Goal: Task Accomplishment & Management: Use online tool/utility

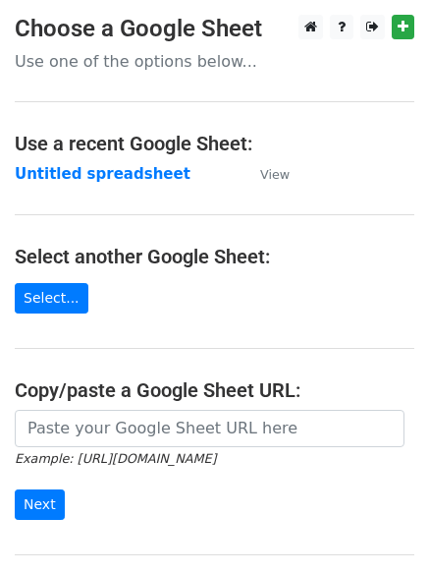
click at [126, 178] on strong "Untitled spreadsheet" at bounding box center [103, 174] width 176 height 18
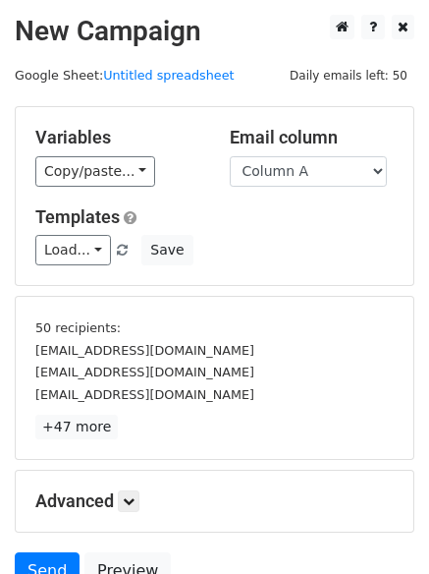
scroll to position [183, 0]
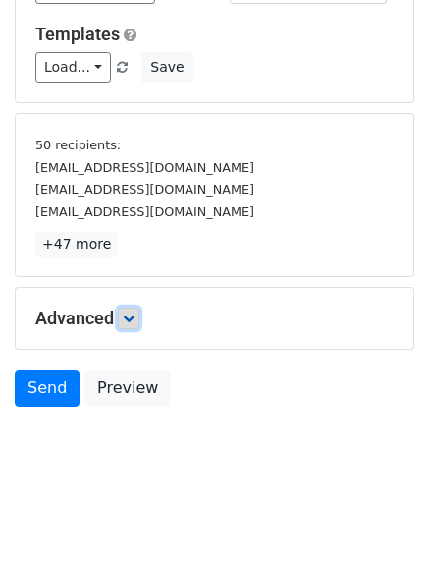
click at [135, 313] on icon at bounding box center [129, 319] width 12 height 12
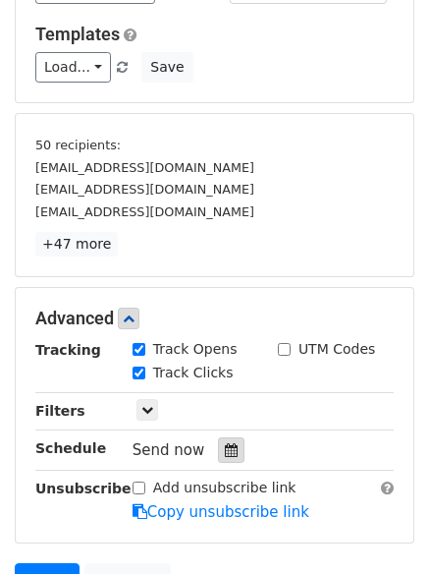
click at [231, 452] on div at bounding box center [231, 450] width 27 height 26
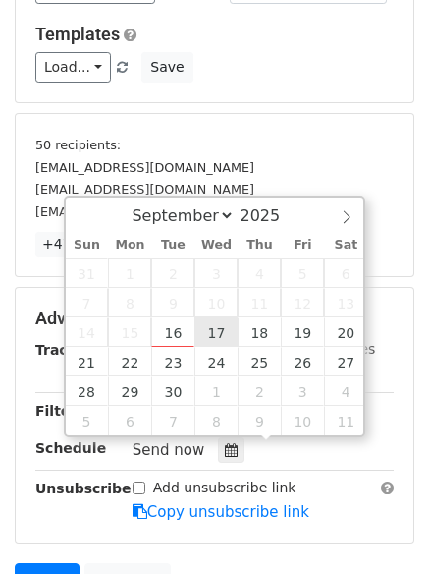
type input "2025-09-17 12:00"
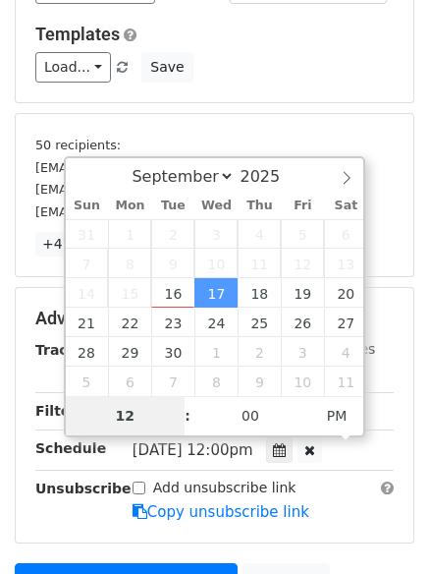
type input "1"
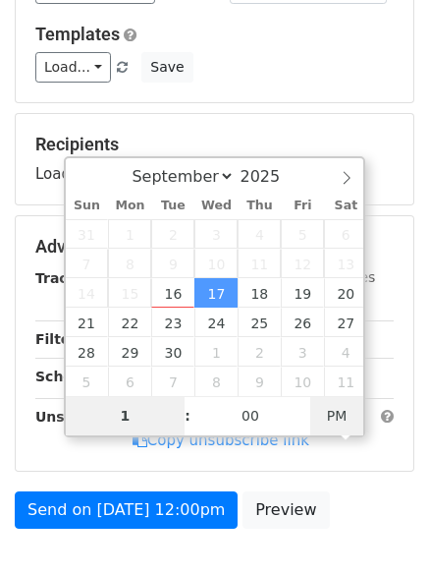
type input "2025-09-17 01:00"
type input "01"
click at [346, 411] on span "PM" at bounding box center [338, 415] width 54 height 39
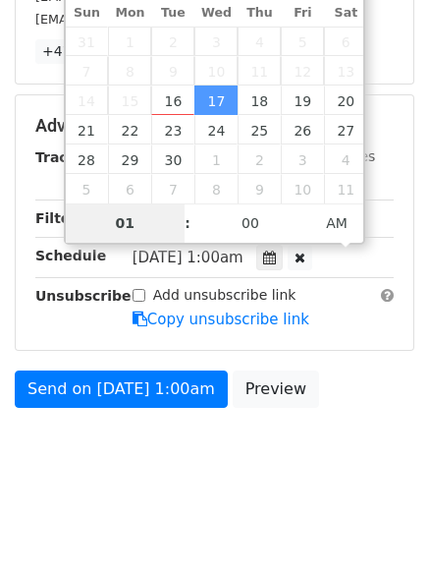
scroll to position [304, 0]
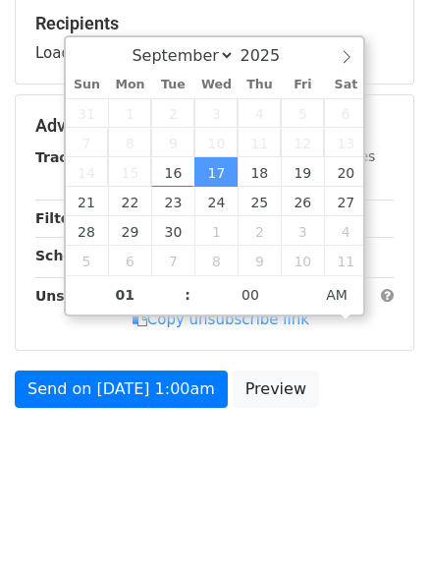
click at [224, 465] on body "New Campaign Daily emails left: 50 Google Sheet: Untitled spreadsheet Variables…" at bounding box center [214, 103] width 429 height 785
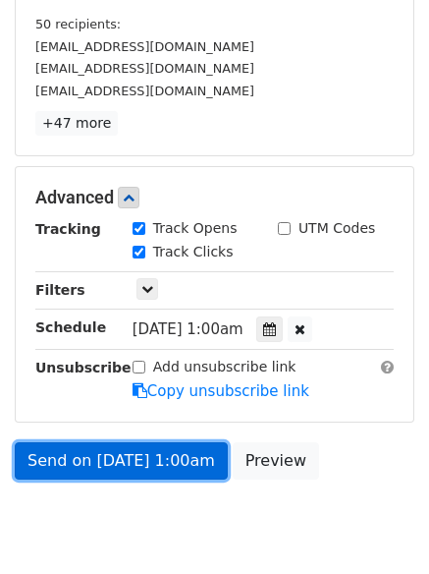
click at [184, 462] on link "Send on Sep 17 at 1:00am" at bounding box center [121, 460] width 213 height 37
click at [131, 450] on link "Send on Sep 17 at 1:00am" at bounding box center [121, 460] width 213 height 37
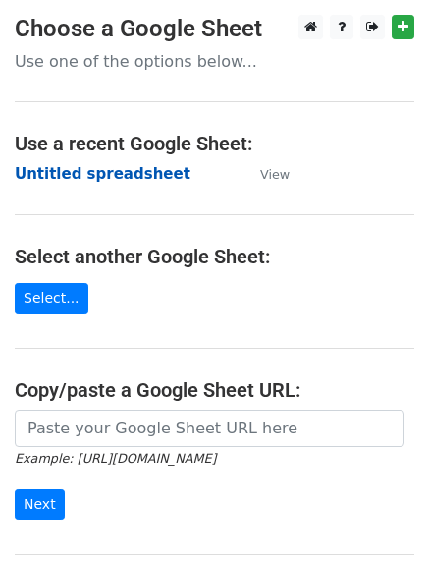
click at [140, 175] on strong "Untitled spreadsheet" at bounding box center [103, 174] width 176 height 18
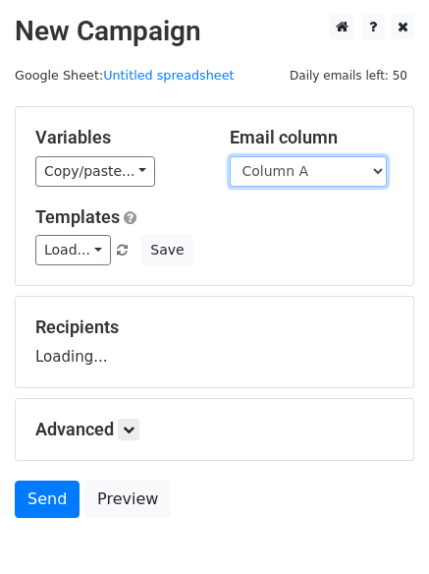
click at [301, 183] on select "Column A Column B Column C Column D Column E Column F" at bounding box center [308, 171] width 157 height 30
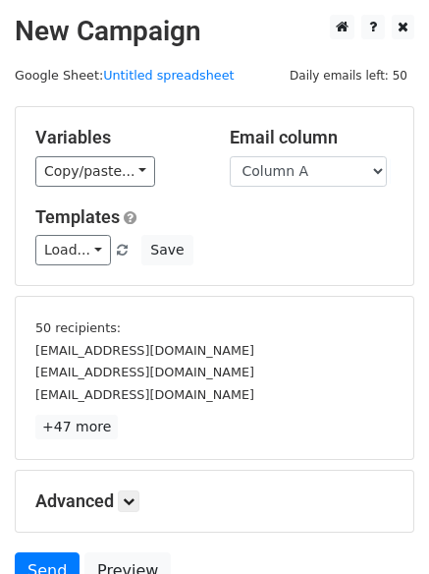
click at [301, 245] on div "Load... No templates saved Save" at bounding box center [215, 250] width 388 height 30
click at [311, 178] on select "Column A Column B Column C Column D Column E Column F" at bounding box center [308, 171] width 157 height 30
select select "Column B"
click at [230, 156] on select "Column A Column B Column C Column D Column E Column F" at bounding box center [308, 171] width 157 height 30
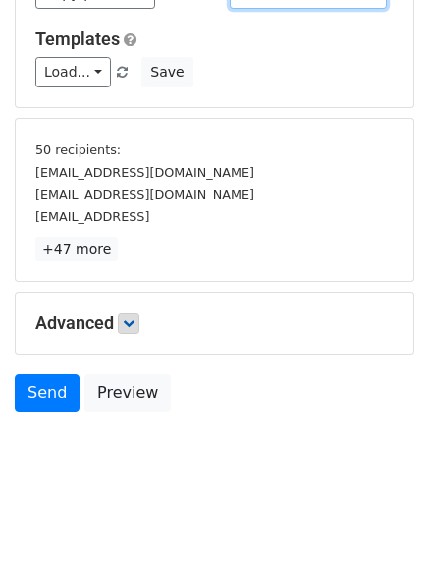
scroll to position [183, 0]
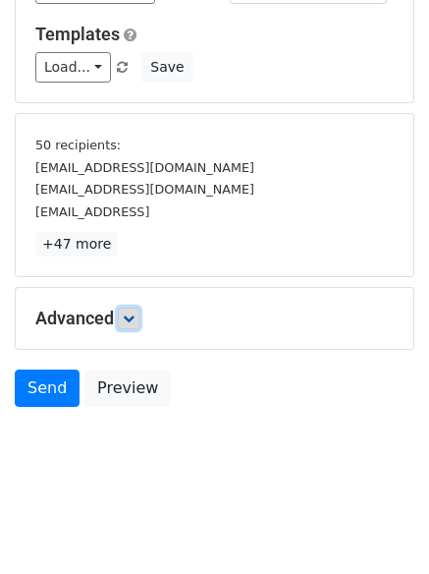
click at [126, 320] on link at bounding box center [129, 319] width 22 height 22
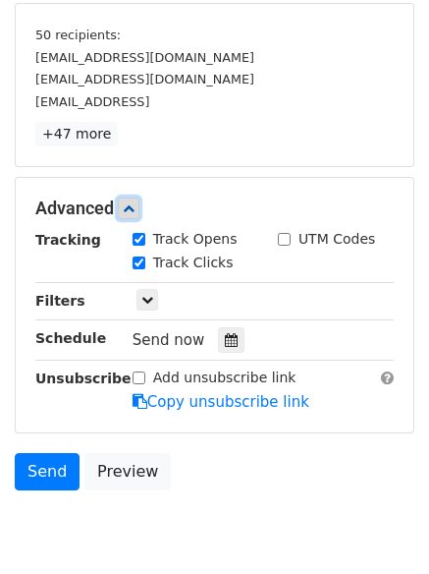
scroll to position [375, 0]
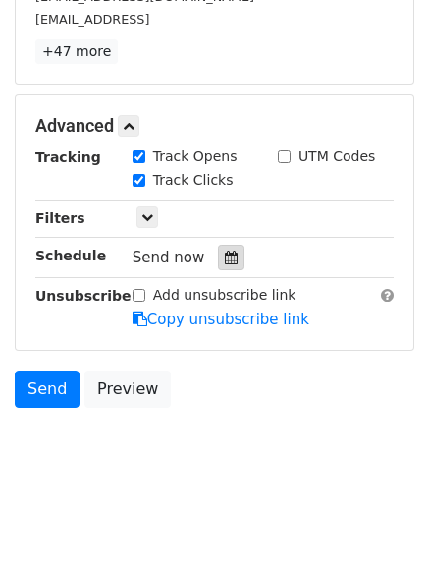
click at [218, 249] on div at bounding box center [231, 258] width 27 height 26
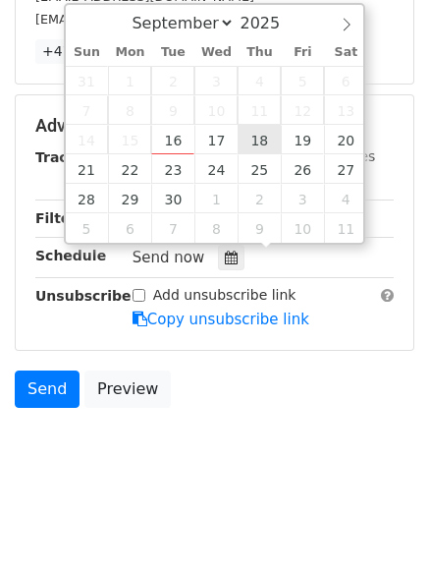
type input "2025-09-18 12:00"
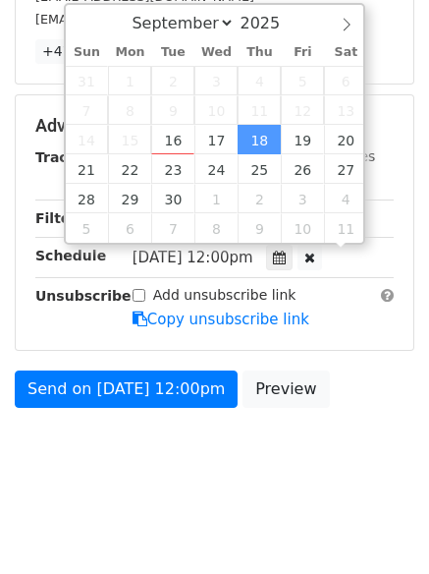
scroll to position [1, 0]
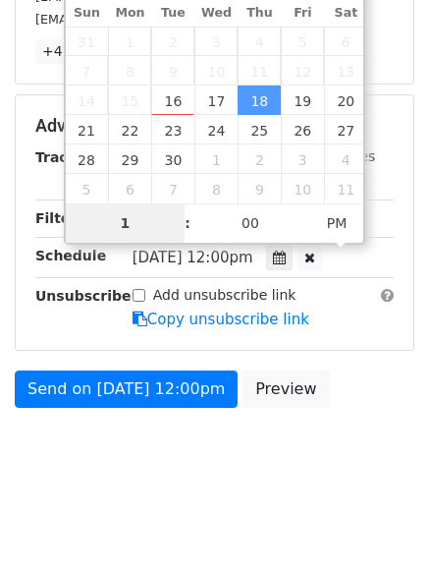
type input "1"
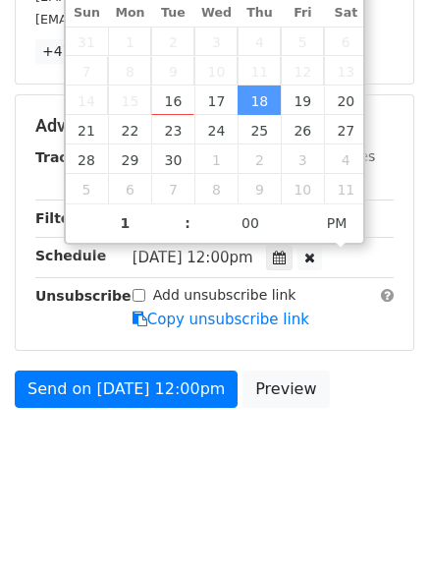
type input "2025-09-18 13:00"
type input "01"
click at [235, 298] on label "Add unsubscribe link" at bounding box center [224, 295] width 143 height 21
click at [145, 298] on input "Add unsubscribe link" at bounding box center [139, 295] width 13 height 13
checkbox input "true"
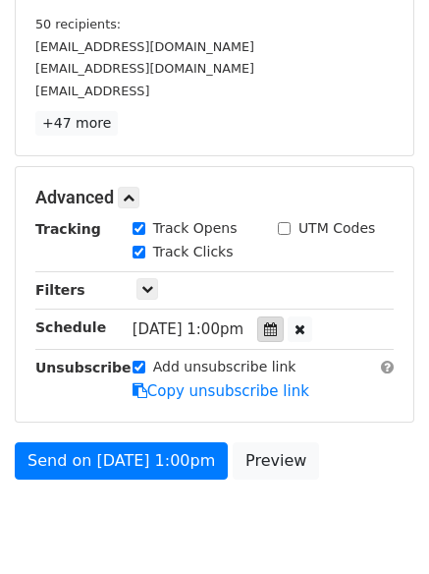
scroll to position [375, 0]
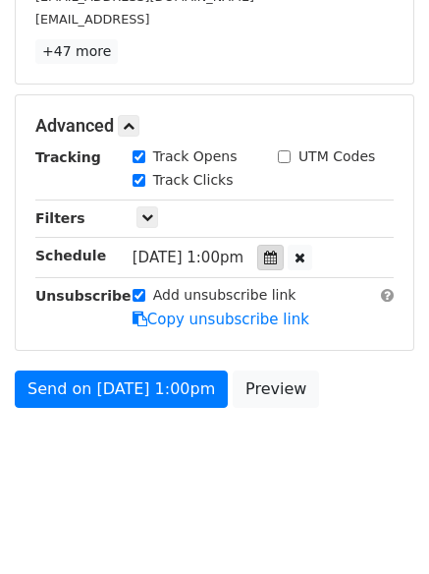
click at [284, 250] on div at bounding box center [270, 258] width 27 height 26
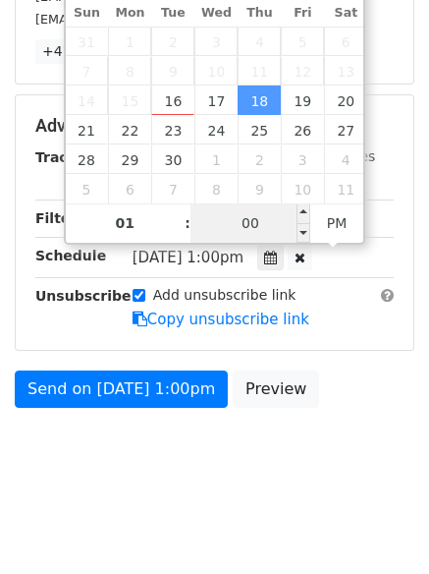
click at [245, 211] on input "00" at bounding box center [251, 222] width 120 height 39
type input "11"
type input "2025-09-18 01:11"
click at [321, 227] on span "PM" at bounding box center [338, 222] width 54 height 39
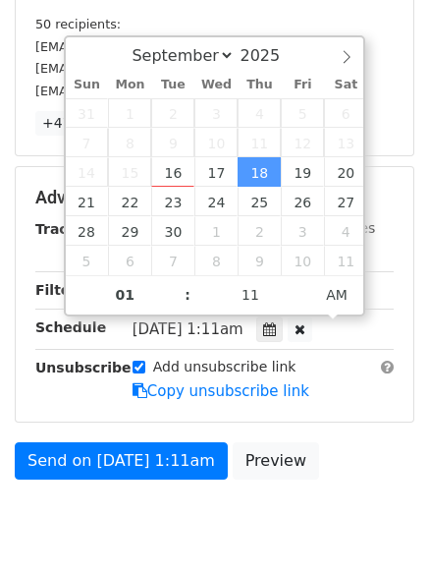
click at [296, 460] on body "New Campaign Daily emails left: 50 Google Sheet: Untitled spreadsheet Variables…" at bounding box center [214, 139] width 429 height 857
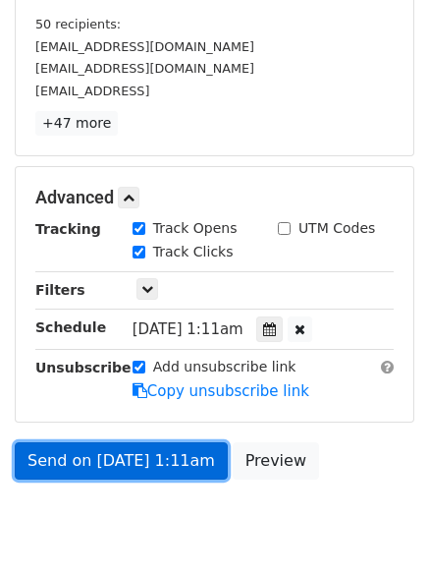
click at [140, 463] on link "Send on Sep 18 at 1:11am" at bounding box center [121, 460] width 213 height 37
click at [190, 455] on link "Send on Sep 18 at 1:11am" at bounding box center [121, 460] width 213 height 37
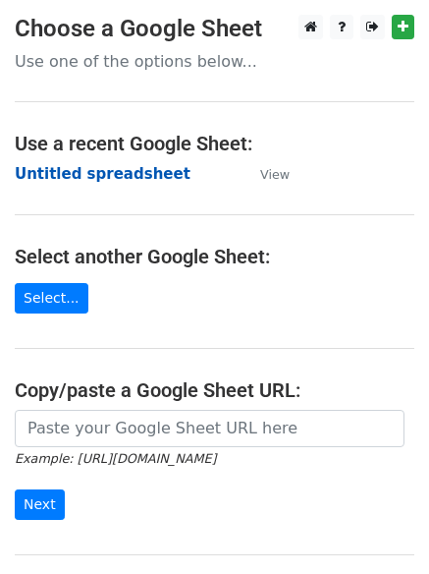
click at [110, 181] on strong "Untitled spreadsheet" at bounding box center [103, 174] width 176 height 18
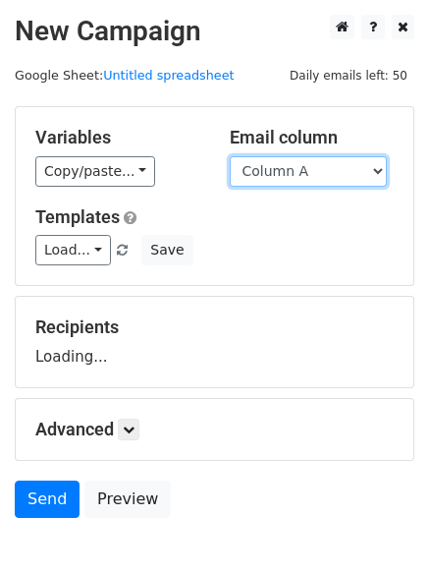
click at [327, 175] on select "Column A Column B Column C Column D Column E Column F" at bounding box center [308, 171] width 157 height 30
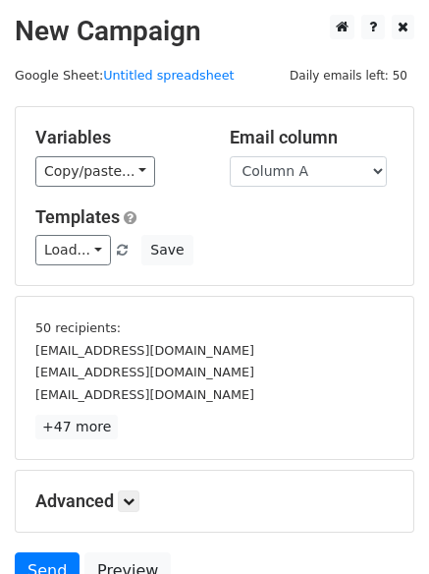
click at [305, 188] on div "Variables Copy/paste... {{Column A}} {{Column B}} {{Column C}} {{Column D}} {{C…" at bounding box center [215, 196] width 398 height 178
click at [306, 185] on select "Column A Column B Column C Column D Column E Column F" at bounding box center [308, 171] width 157 height 30
select select "Column C"
click at [230, 156] on select "Column A Column B Column C Column D Column E Column F" at bounding box center [308, 171] width 157 height 30
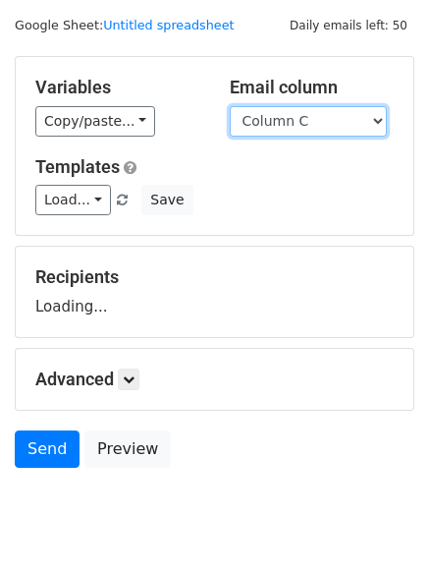
scroll to position [98, 0]
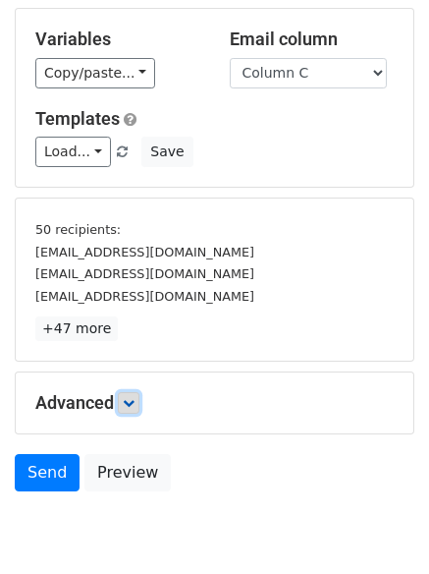
click at [139, 413] on link at bounding box center [129, 403] width 22 height 22
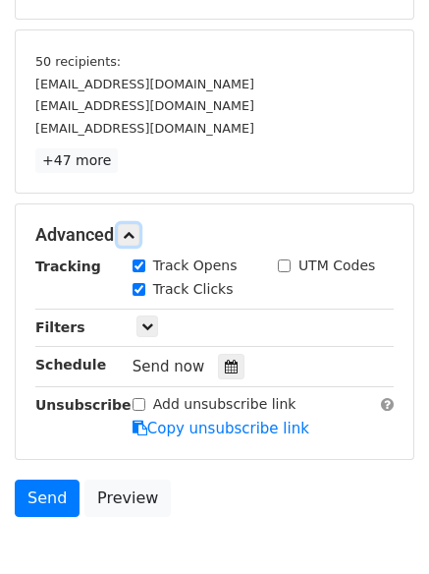
scroll to position [375, 0]
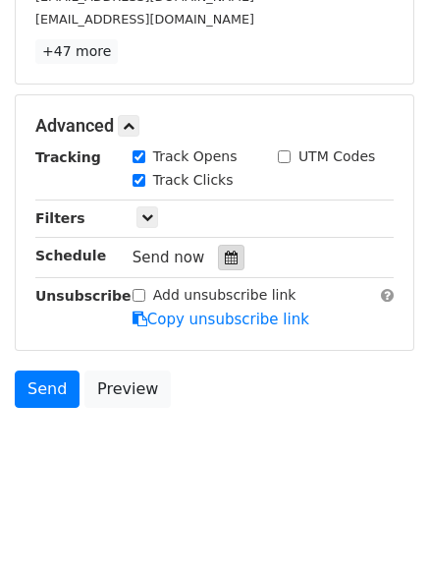
click at [229, 260] on div at bounding box center [231, 258] width 27 height 26
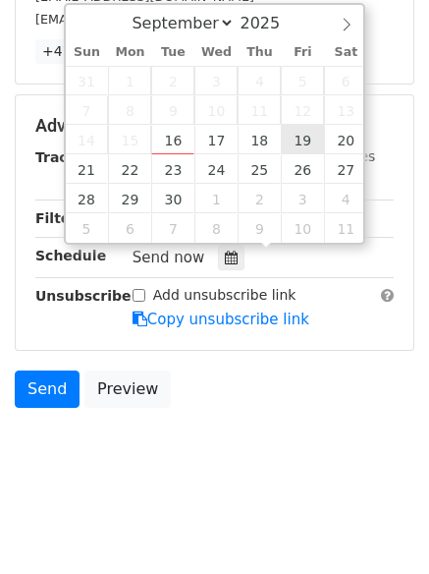
type input "2025-09-19 12:00"
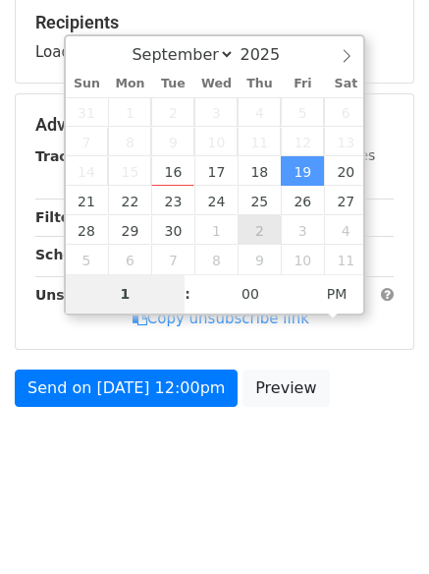
scroll to position [304, 0]
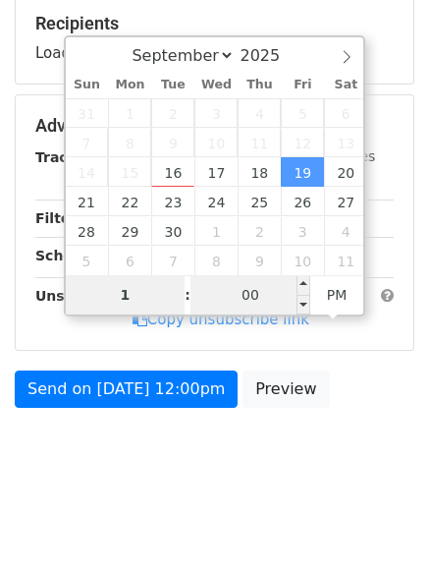
type input "1"
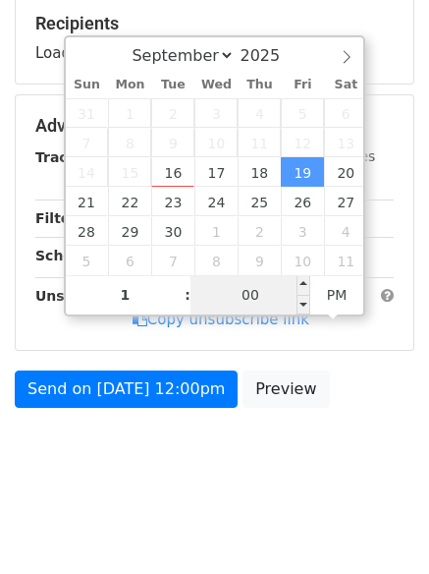
type input "2025-09-19 13:00"
type input "01"
click at [242, 297] on input "00" at bounding box center [251, 294] width 120 height 39
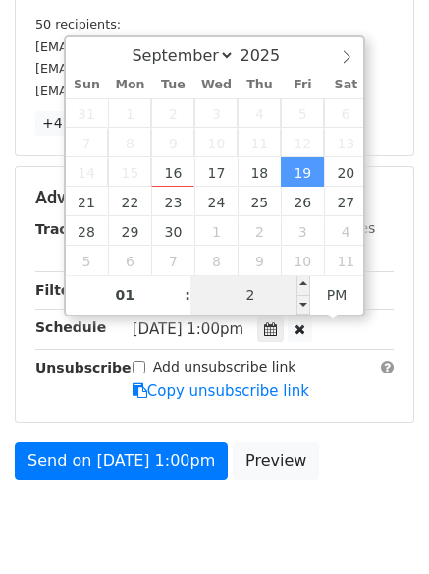
type input "22"
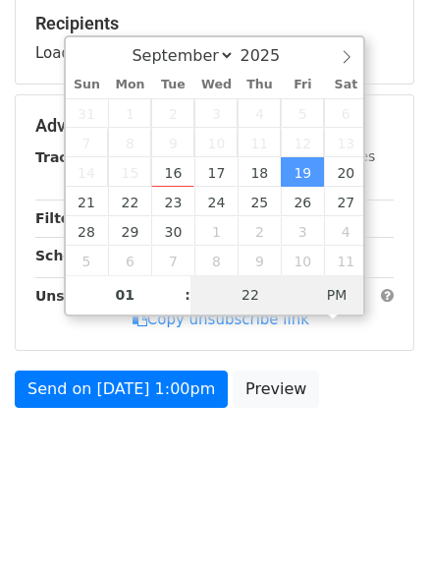
type input "2025-09-19 01:22"
click at [325, 299] on span "AM" at bounding box center [338, 294] width 54 height 39
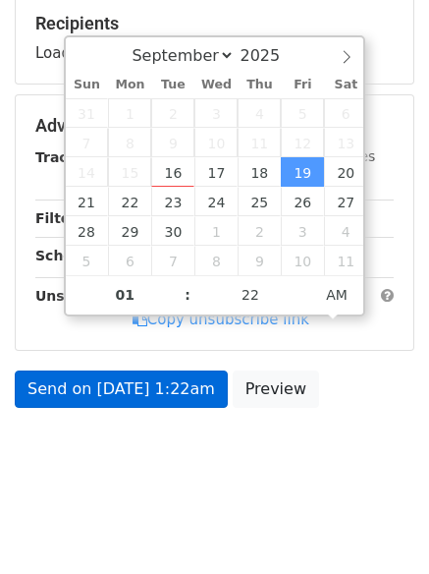
click at [295, 418] on div "Send on Sep 19 at 1:22am Preview" at bounding box center [214, 394] width 429 height 47
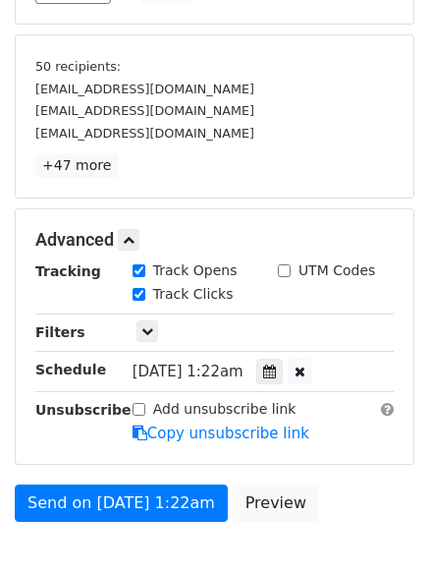
scroll to position [375, 0]
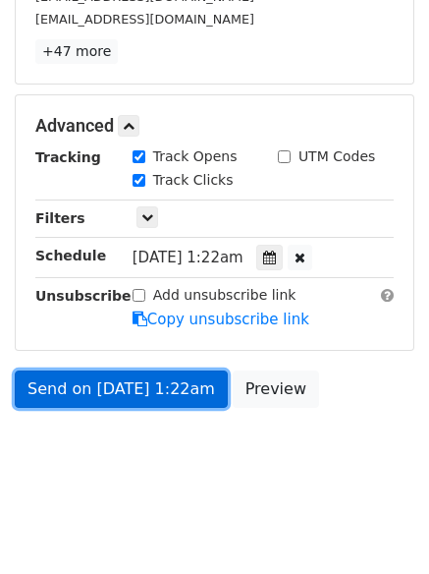
click at [170, 376] on link "Send on Sep 19 at 1:22am" at bounding box center [121, 389] width 213 height 37
click at [160, 378] on link "Send on Sep 19 at 1:22am" at bounding box center [121, 389] width 213 height 37
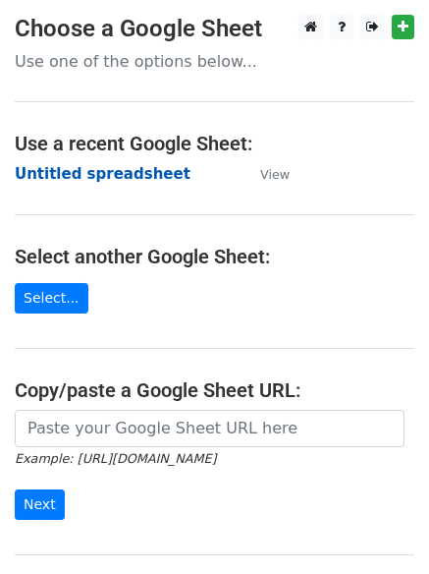
click at [92, 176] on strong "Untitled spreadsheet" at bounding box center [103, 174] width 176 height 18
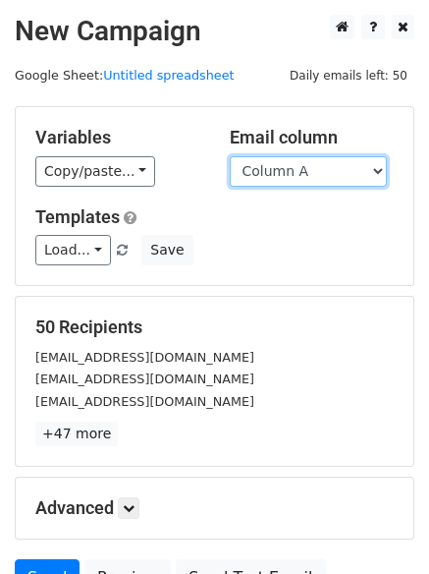
click at [337, 176] on select "Column A Column B Column C Column D Column E Column F" at bounding box center [308, 171] width 157 height 30
select select "Column E"
click at [230, 156] on select "Column A Column B Column C Column D Column E Column F" at bounding box center [308, 171] width 157 height 30
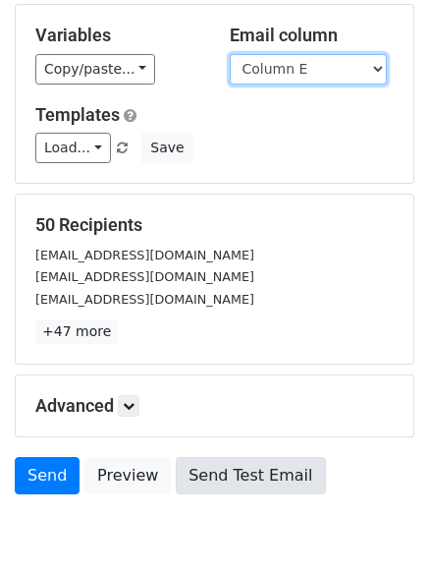
scroll to position [111, 0]
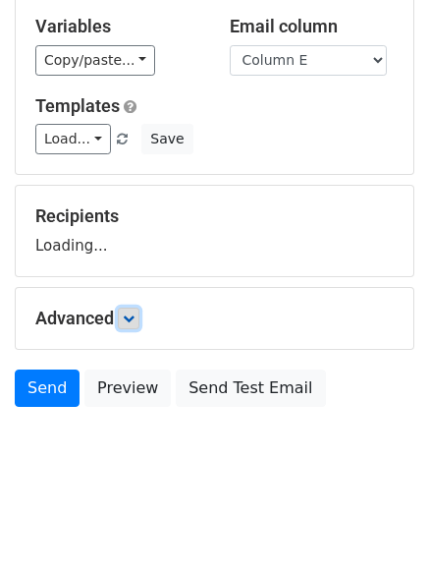
click at [135, 318] on icon at bounding box center [129, 319] width 12 height 12
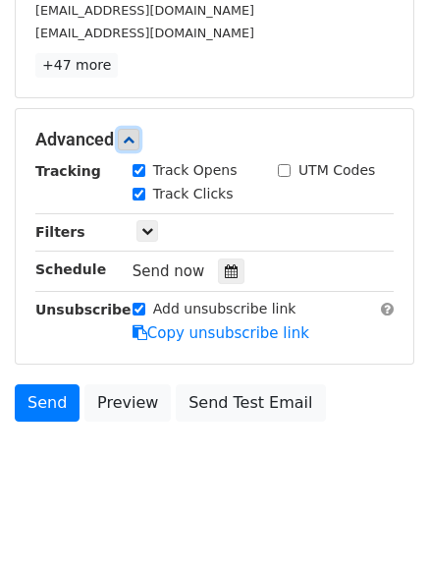
scroll to position [371, 0]
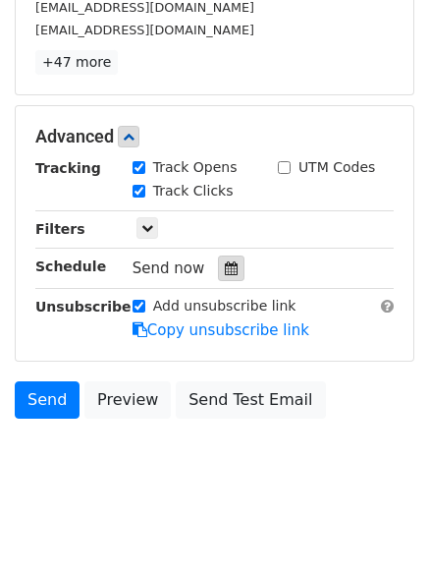
click at [226, 278] on div at bounding box center [231, 269] width 27 height 26
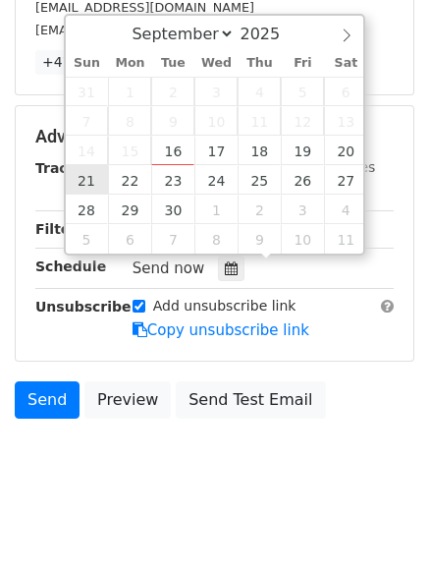
type input "2025-09-21 12:00"
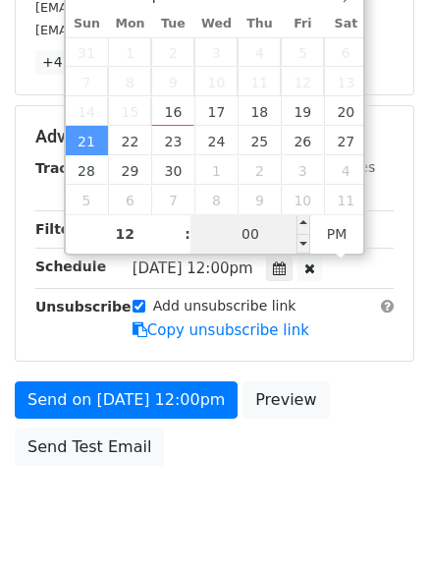
click at [263, 230] on input "00" at bounding box center [251, 233] width 120 height 39
type input "44"
type input "2025-09-21 00:44"
click at [347, 241] on span "PM" at bounding box center [338, 233] width 54 height 39
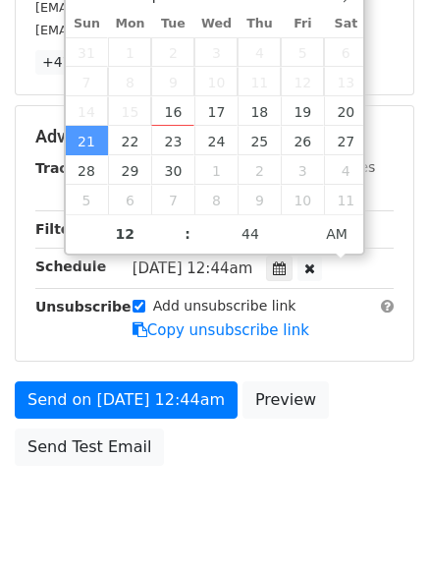
scroll to position [351, 0]
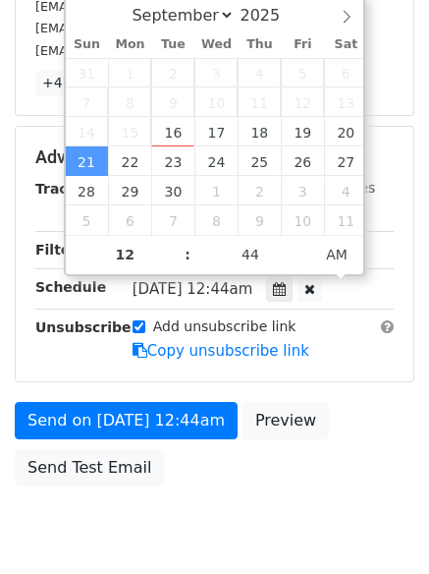
click at [306, 501] on html "New Campaign Daily emails left: 50 Google Sheet: Untitled spreadsheet Variables…" at bounding box center [214, 151] width 429 height 1004
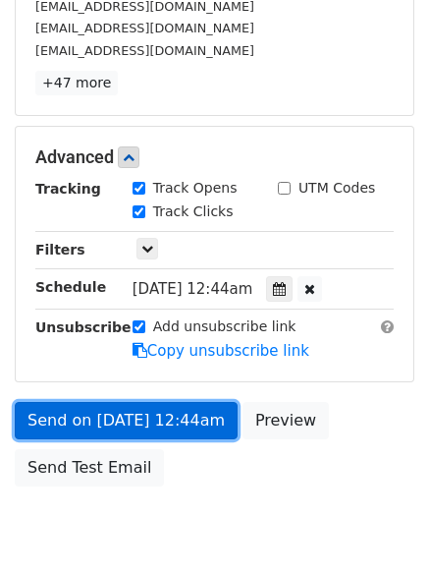
click at [185, 426] on link "Send on Sep 21 at 12:44am" at bounding box center [126, 420] width 223 height 37
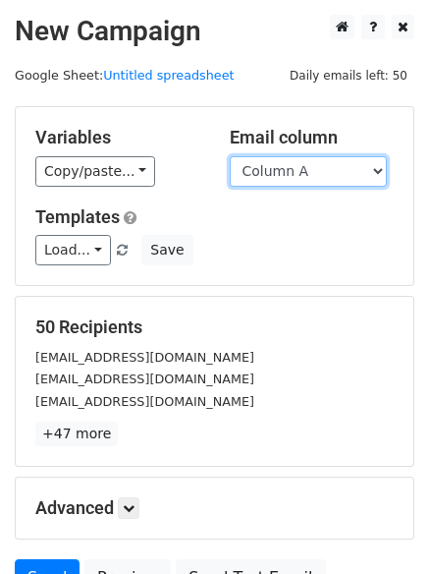
click at [350, 176] on select "Column A Column B Column C Column D Column E Column F" at bounding box center [308, 171] width 157 height 30
click at [230, 156] on select "Column A Column B Column C Column D Column E Column F" at bounding box center [308, 171] width 157 height 30
drag, startPoint x: 330, startPoint y: 169, endPoint x: 324, endPoint y: 186, distance: 17.7
click at [330, 169] on select "Column A Column B Column C Column D Column E Column F" at bounding box center [308, 171] width 157 height 30
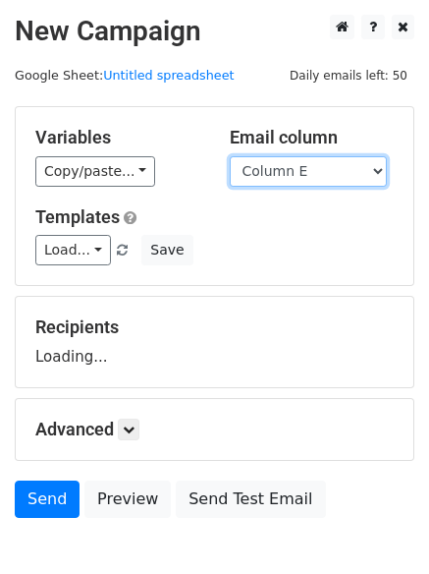
select select "Column F"
click at [230, 156] on select "Column A Column B Column C Column D Column E Column F" at bounding box center [308, 171] width 157 height 30
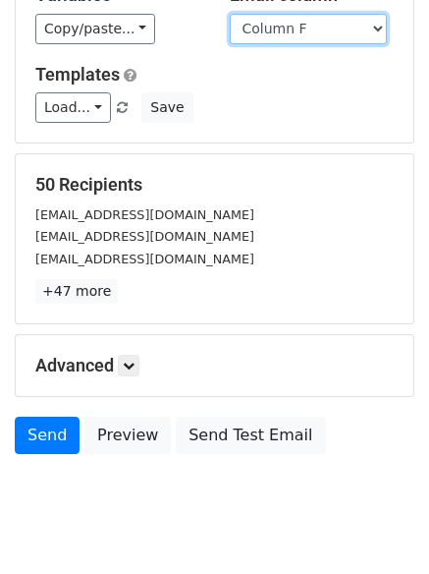
scroll to position [190, 0]
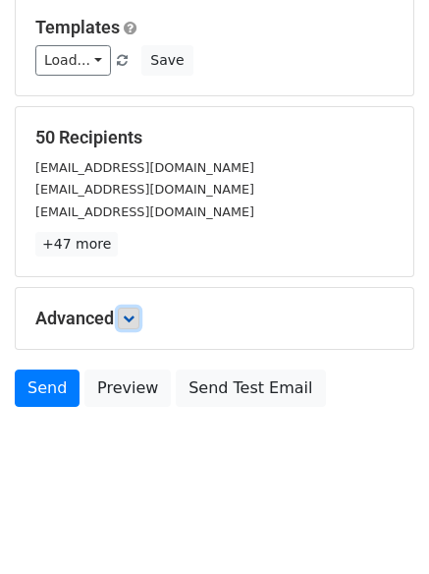
click at [135, 324] on link at bounding box center [129, 319] width 22 height 22
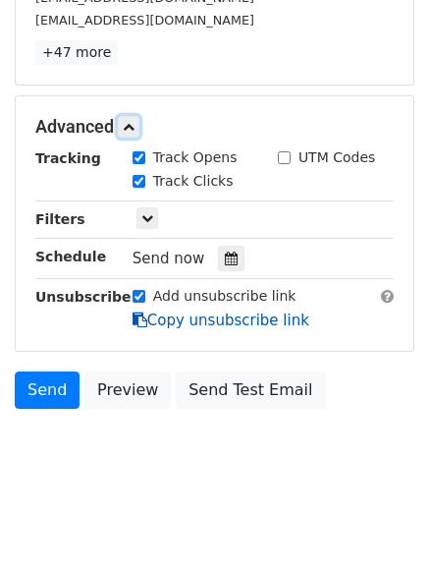
scroll to position [382, 0]
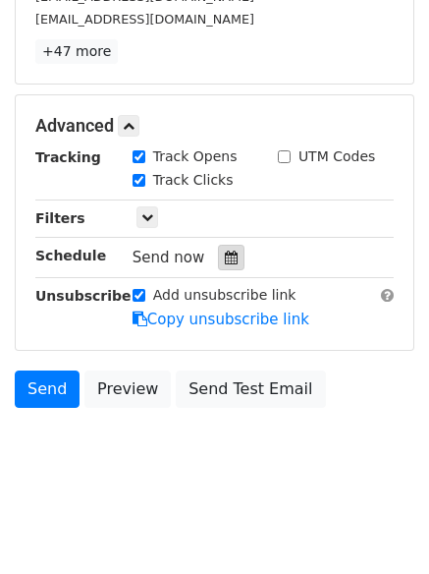
click at [228, 266] on div at bounding box center [231, 258] width 27 height 26
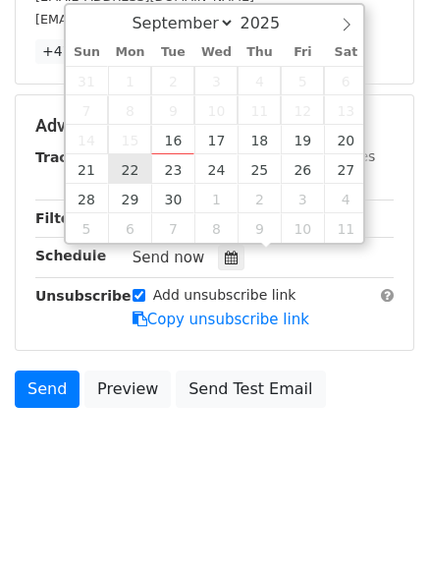
type input "[DATE] 12:00"
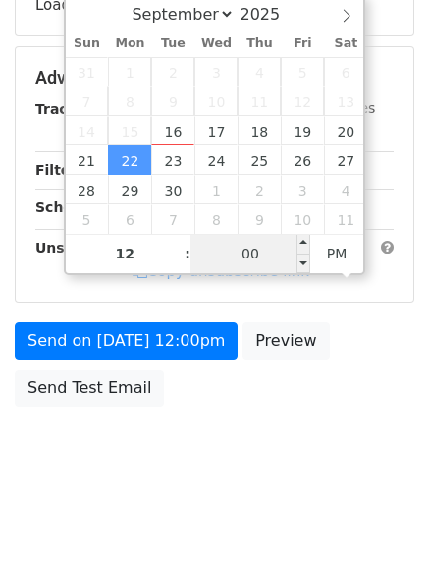
click at [256, 245] on div "September October November [DATE] Sun Mon Tue Wed Thu Fri Sat 31 1 2 3 4 5 6 7 …" at bounding box center [215, 134] width 303 height 281
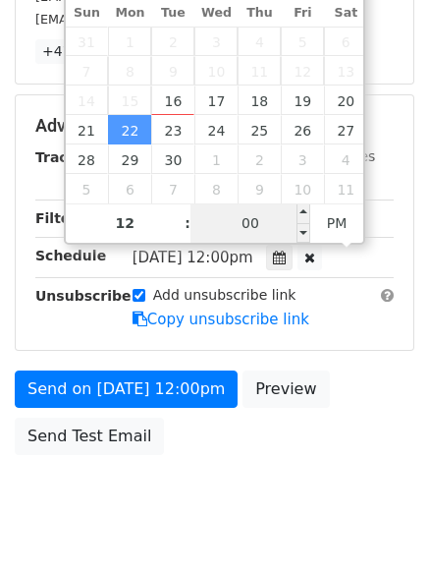
click at [245, 238] on input "00" at bounding box center [251, 222] width 120 height 39
type input "55"
type input "[DATE] 00:55"
click at [338, 234] on span "PM" at bounding box center [338, 222] width 54 height 39
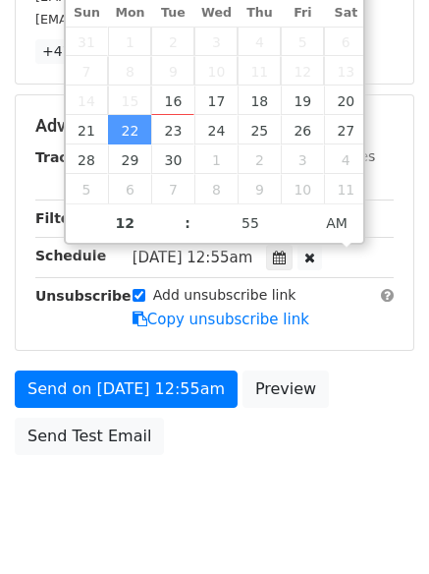
click at [286, 511] on body "New Campaign Daily emails left: 50 Google Sheet: Untitled spreadsheet Variables…" at bounding box center [214, 87] width 429 height 911
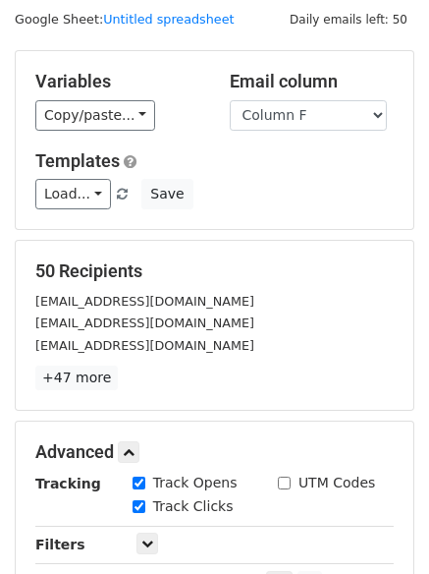
scroll to position [429, 0]
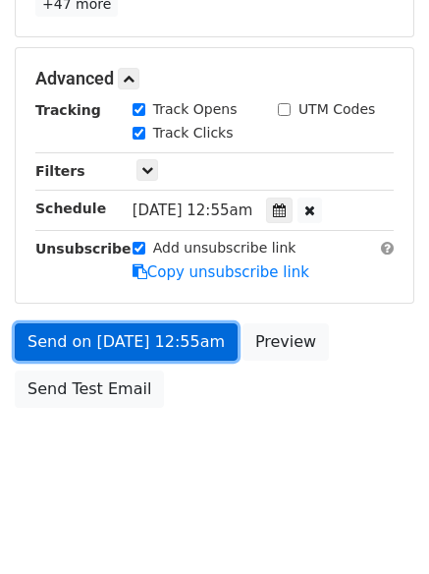
click at [201, 350] on link "Send on [DATE] 12:55am" at bounding box center [126, 341] width 223 height 37
